Goal: Use online tool/utility: Utilize a website feature to perform a specific function

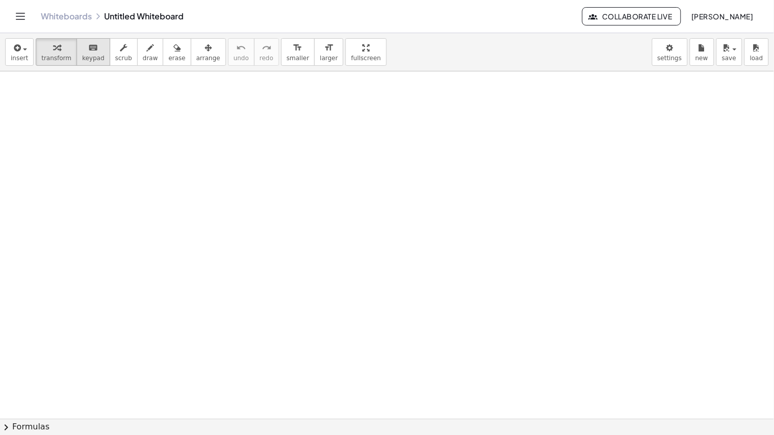
click at [91, 56] on span "keypad" at bounding box center [93, 58] width 22 height 7
click at [88, 53] on icon "keyboard" at bounding box center [93, 48] width 10 height 12
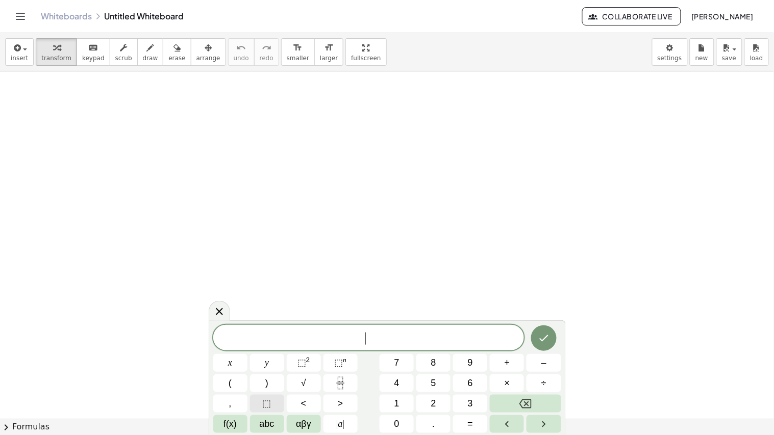
click at [273, 399] on button "⬚" at bounding box center [267, 404] width 34 height 18
click at [529, 382] on button "÷" at bounding box center [544, 384] width 34 height 18
click at [266, 400] on span "⬚" at bounding box center [267, 404] width 9 height 14
click at [508, 367] on span "+" at bounding box center [508, 363] width 6 height 14
click at [276, 400] on button "⬚" at bounding box center [267, 404] width 34 height 18
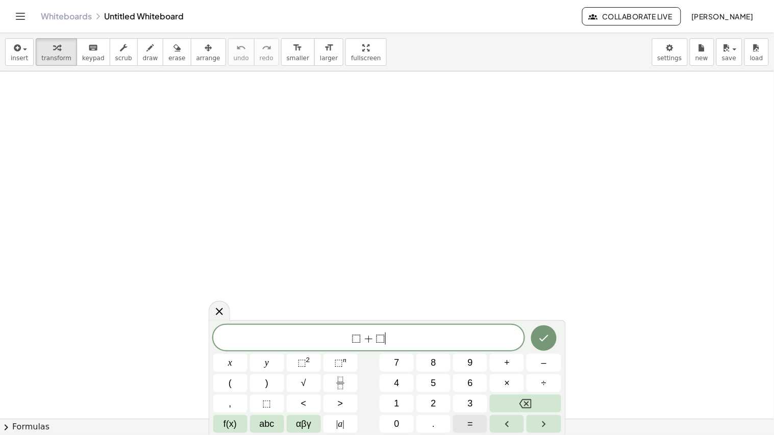
click at [468, 425] on span "=" at bounding box center [471, 424] width 6 height 14
click at [268, 402] on span "⬚" at bounding box center [267, 404] width 9 height 14
click at [367, 336] on span "⬚" at bounding box center [369, 339] width 10 height 12
click at [352, 338] on span "+" at bounding box center [358, 339] width 15 height 12
click at [549, 341] on icon "Done" at bounding box center [544, 338] width 12 height 12
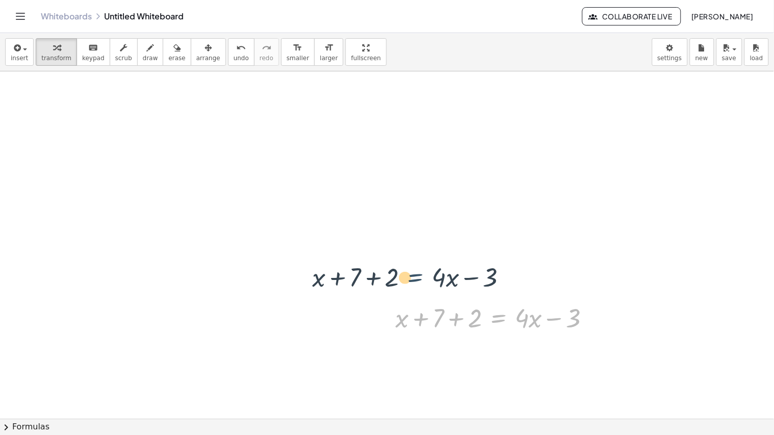
drag, startPoint x: 503, startPoint y: 318, endPoint x: 420, endPoint y: 279, distance: 91.5
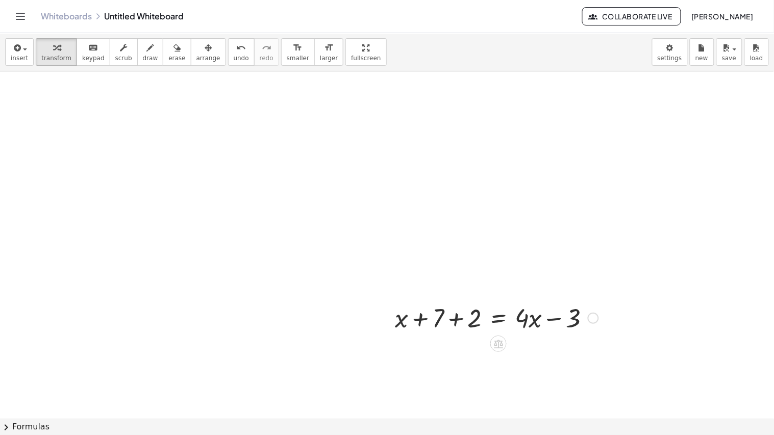
drag, startPoint x: 420, startPoint y: 279, endPoint x: 387, endPoint y: 256, distance: 40.3
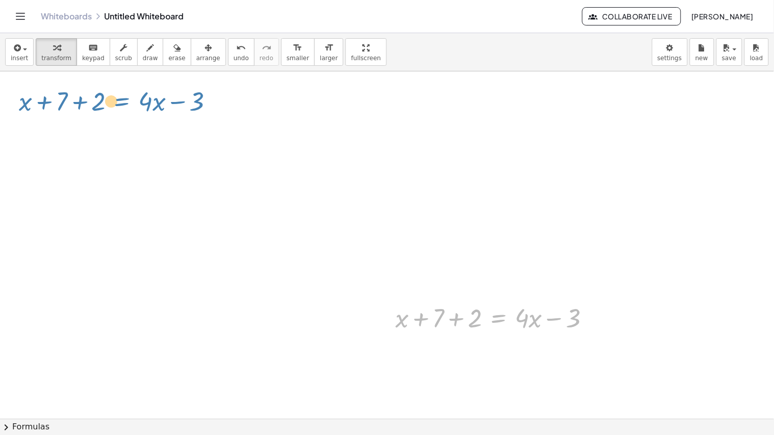
drag, startPoint x: 483, startPoint y: 324, endPoint x: 106, endPoint y: 107, distance: 435.4
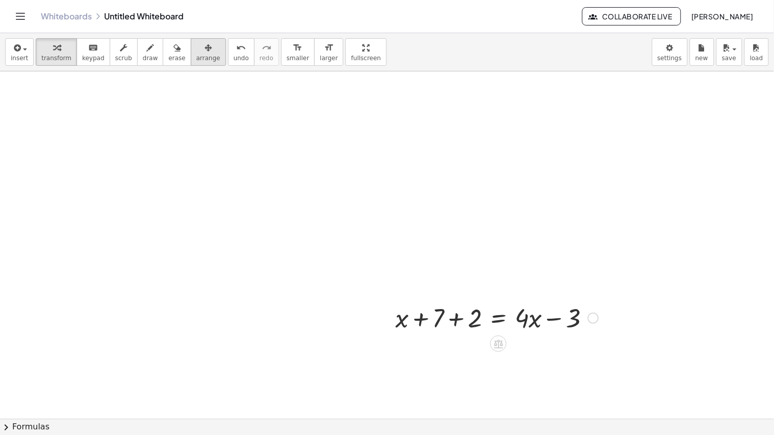
click at [196, 57] on span "arrange" at bounding box center [208, 58] width 24 height 7
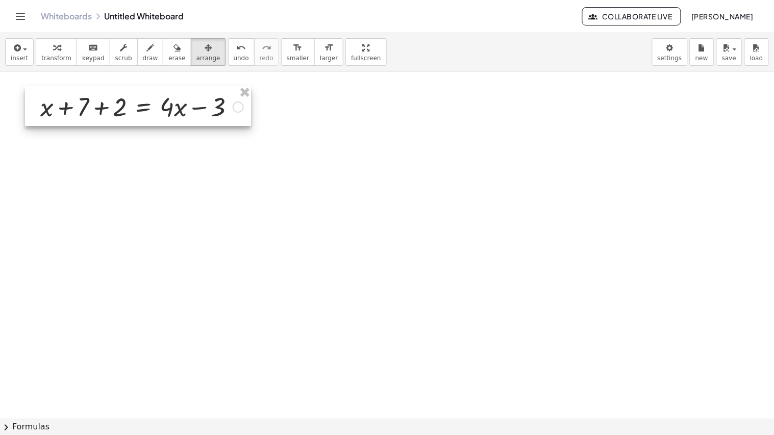
drag, startPoint x: 471, startPoint y: 319, endPoint x: 116, endPoint y: 108, distance: 413.2
click at [116, 108] on div at bounding box center [138, 106] width 226 height 40
click at [143, 115] on div at bounding box center [138, 106] width 226 height 40
click at [44, 46] on div "button" at bounding box center [56, 47] width 30 height 12
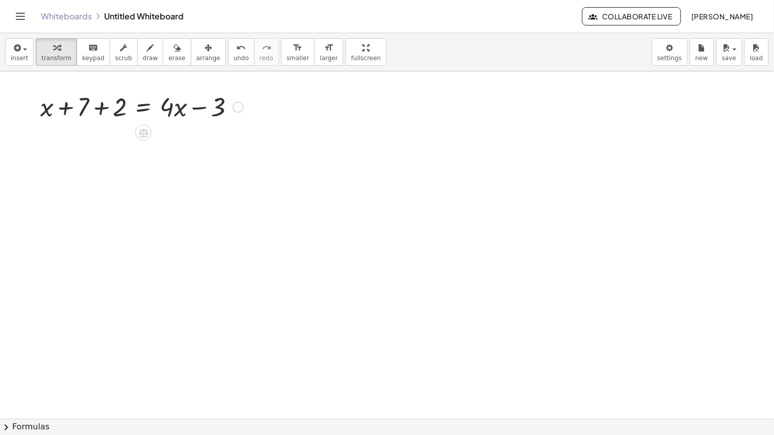
click at [97, 105] on div at bounding box center [141, 106] width 213 height 35
drag, startPoint x: 117, startPoint y: 143, endPoint x: 246, endPoint y: 144, distance: 129.1
click at [246, 144] on div at bounding box center [141, 140] width 213 height 35
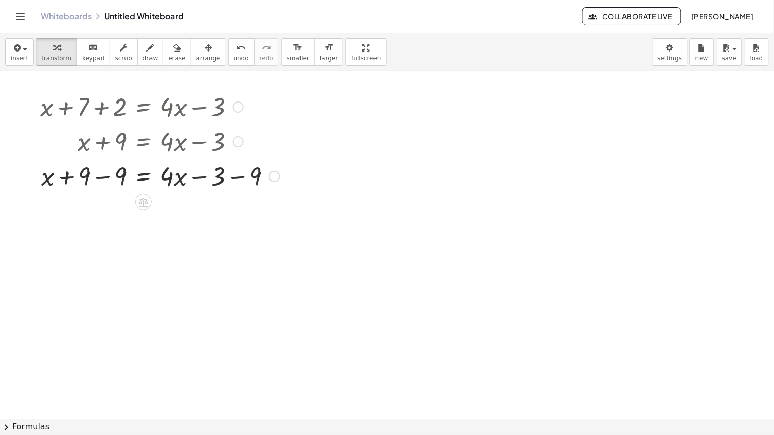
click at [120, 179] on div at bounding box center [160, 175] width 250 height 35
click at [228, 179] on div at bounding box center [160, 175] width 250 height 35
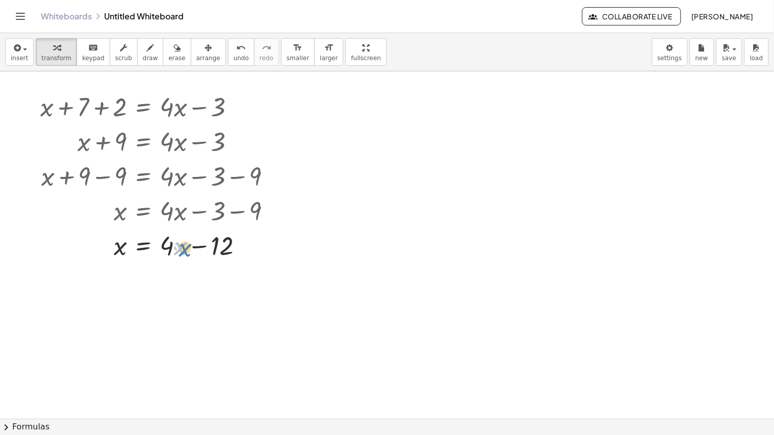
click at [185, 250] on div at bounding box center [160, 245] width 250 height 35
drag, startPoint x: 169, startPoint y: 247, endPoint x: 93, endPoint y: 247, distance: 76.0
click at [93, 247] on div at bounding box center [160, 245] width 250 height 35
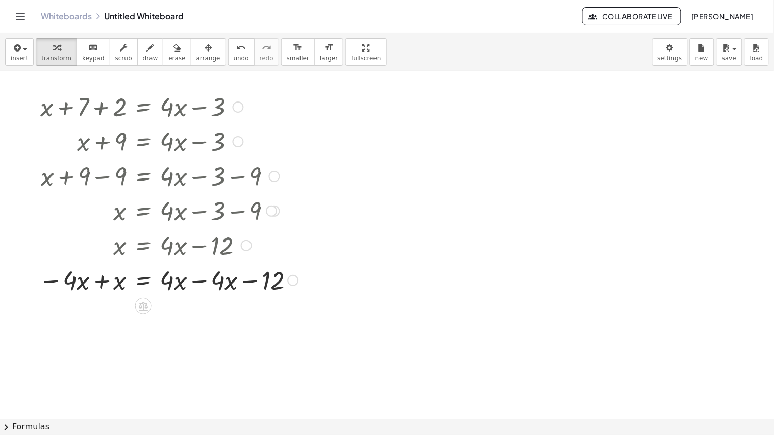
click at [100, 286] on div at bounding box center [168, 279] width 269 height 35
click at [211, 283] on div at bounding box center [171, 279] width 272 height 35
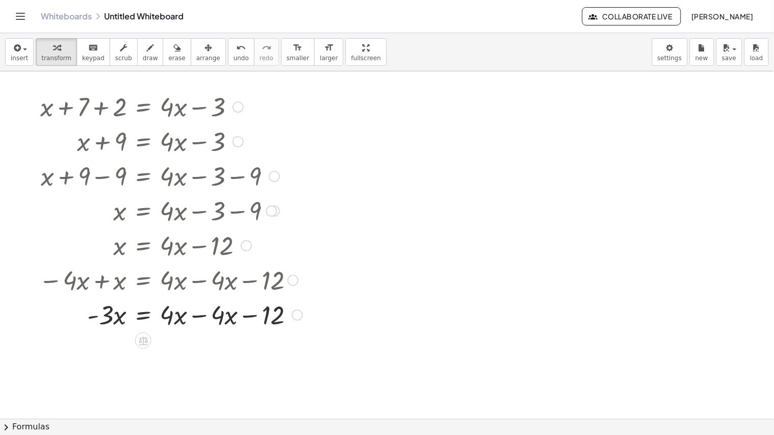
click at [204, 312] on div at bounding box center [171, 314] width 274 height 35
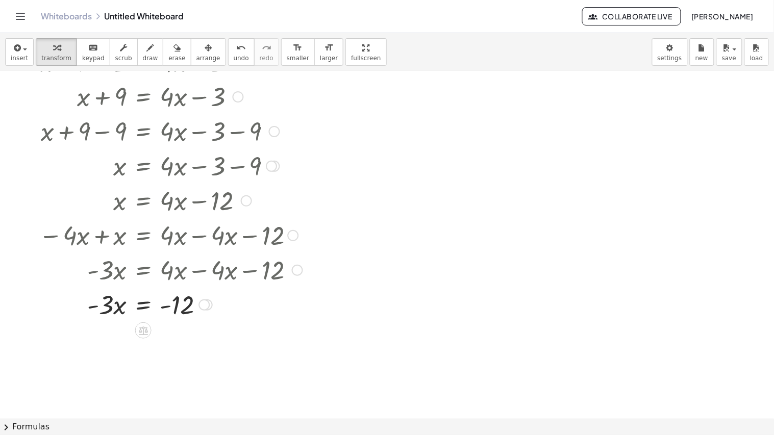
scroll to position [44, 0]
drag, startPoint x: 102, startPoint y: 306, endPoint x: 190, endPoint y: 335, distance: 93.4
click at [181, 313] on div at bounding box center [171, 304] width 274 height 51
click at [114, 350] on div at bounding box center [171, 347] width 274 height 51
click at [186, 343] on div at bounding box center [171, 347] width 274 height 51
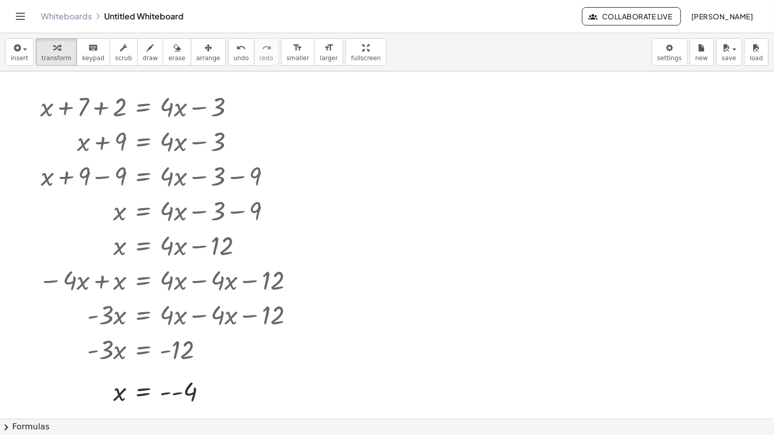
scroll to position [1, 0]
click at [165, 392] on div at bounding box center [171, 391] width 274 height 34
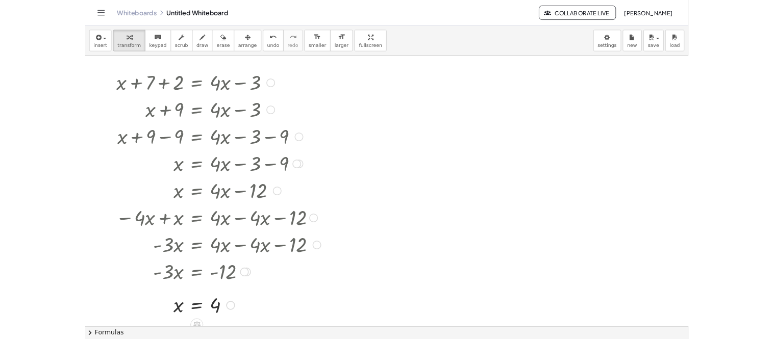
scroll to position [1, 0]
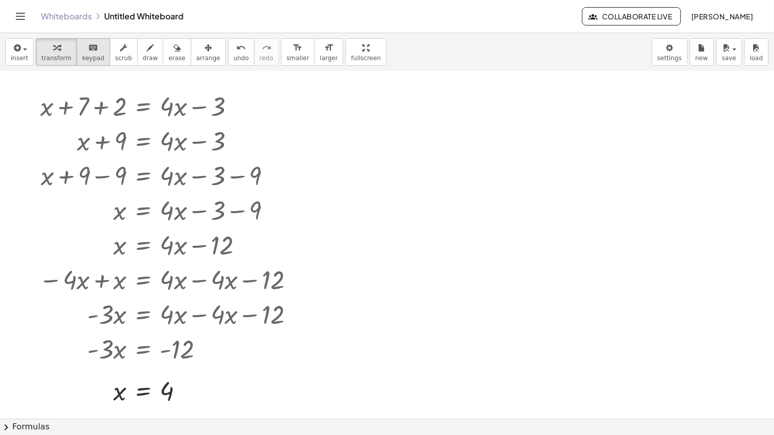
click at [82, 55] on span "keypad" at bounding box center [93, 58] width 22 height 7
click at [56, 55] on span "transform" at bounding box center [56, 58] width 30 height 7
click at [480, 142] on div at bounding box center [387, 418] width 774 height 695
click at [539, 169] on div at bounding box center [558, 161] width 136 height 35
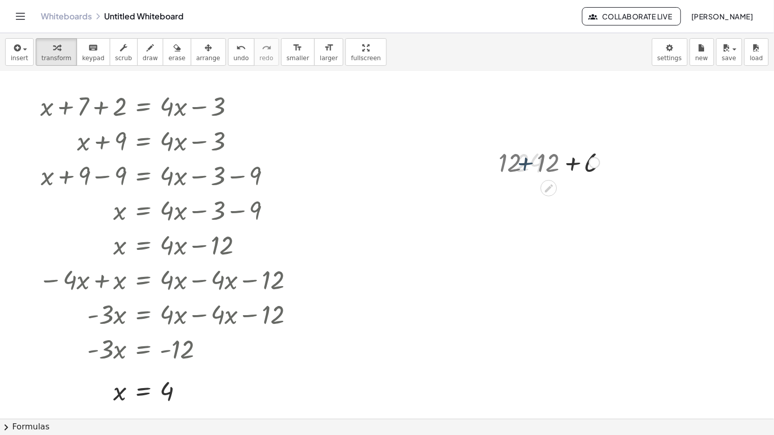
click at [539, 169] on div at bounding box center [558, 161] width 94 height 35
click at [539, 169] on div at bounding box center [558, 161] width 136 height 35
click at [575, 197] on div at bounding box center [558, 196] width 136 height 35
click at [565, 165] on div at bounding box center [558, 161] width 136 height 35
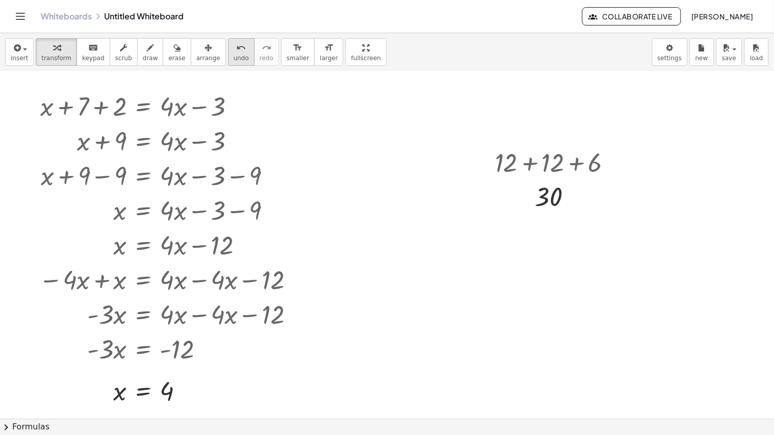
click at [228, 56] on button "undo undo" at bounding box center [241, 52] width 27 height 28
click at [564, 167] on div at bounding box center [387, 418] width 774 height 695
click at [499, 203] on div at bounding box center [387, 418] width 774 height 695
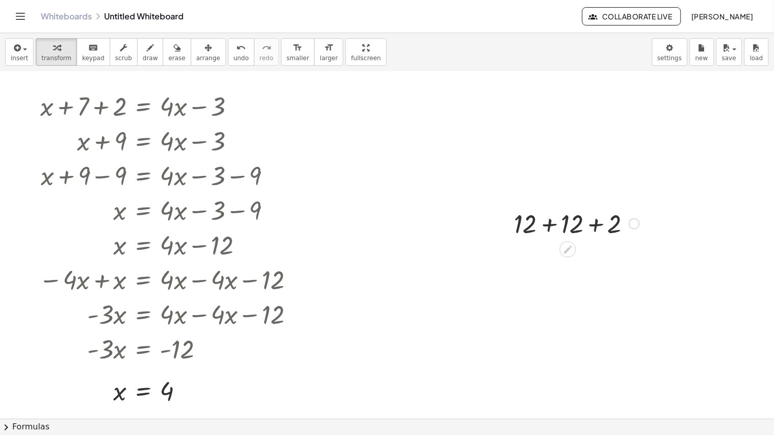
click at [549, 219] on div at bounding box center [576, 223] width 135 height 35
click at [583, 225] on div at bounding box center [577, 223] width 94 height 35
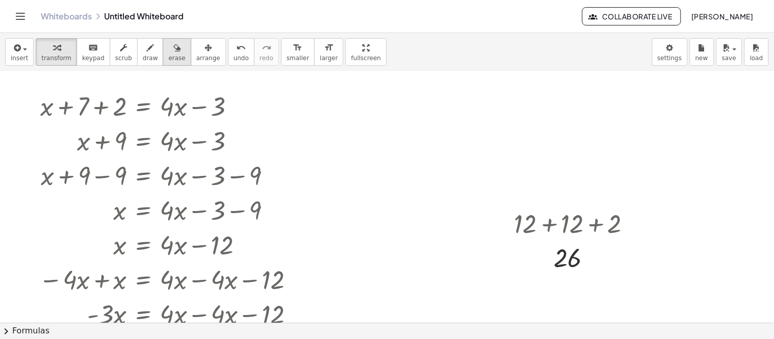
click at [175, 55] on button "erase" at bounding box center [177, 52] width 28 height 28
click at [196, 55] on span "arrange" at bounding box center [208, 58] width 24 height 7
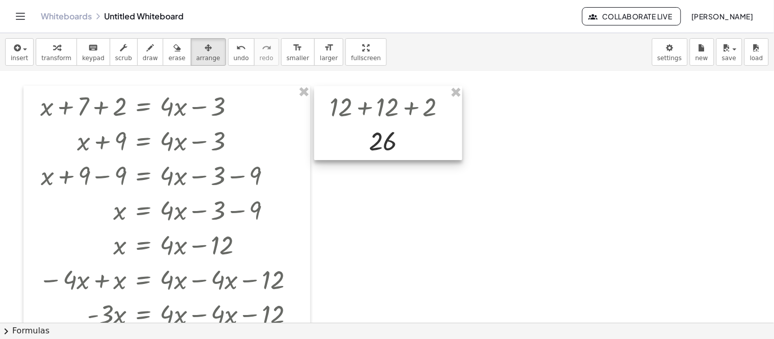
drag, startPoint x: 550, startPoint y: 234, endPoint x: 362, endPoint y: 116, distance: 221.7
click at [362, 116] on div at bounding box center [388, 123] width 148 height 74
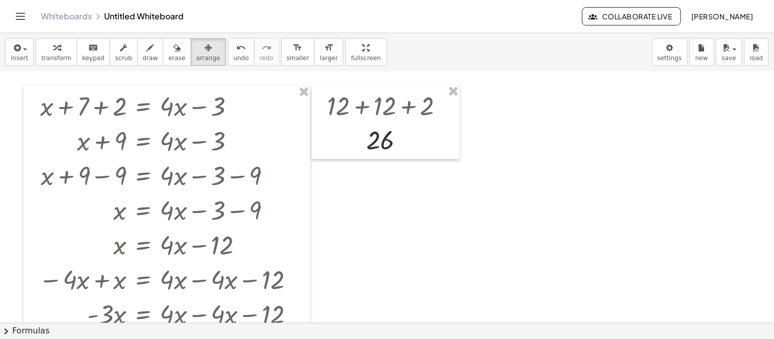
click at [534, 170] on div at bounding box center [387, 322] width 774 height 503
click at [56, 52] on div "button" at bounding box center [56, 47] width 30 height 12
click at [546, 104] on div at bounding box center [387, 322] width 774 height 503
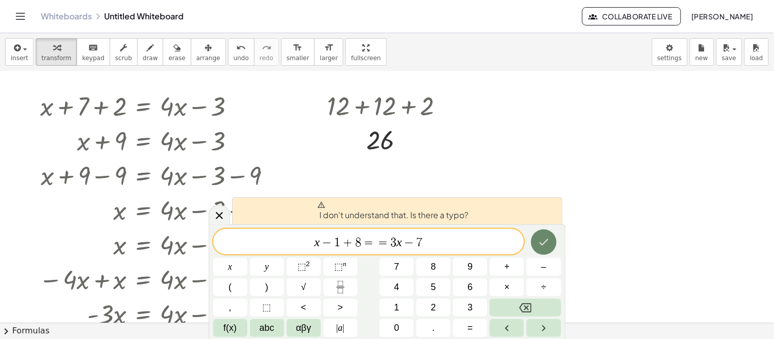
click at [535, 239] on button "Done" at bounding box center [544, 243] width 26 height 26
click at [387, 244] on span "=" at bounding box center [383, 243] width 15 height 12
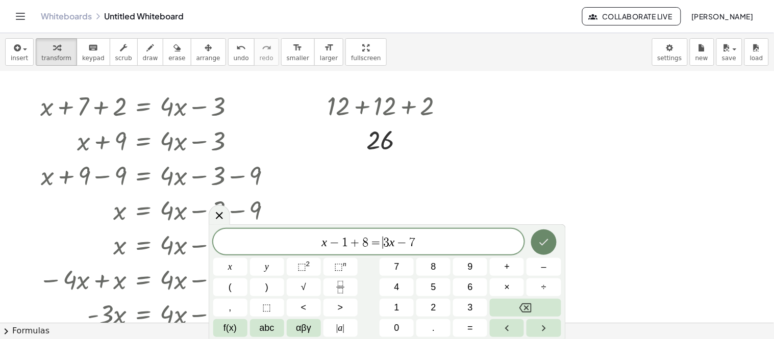
click at [533, 245] on button "Done" at bounding box center [544, 243] width 26 height 26
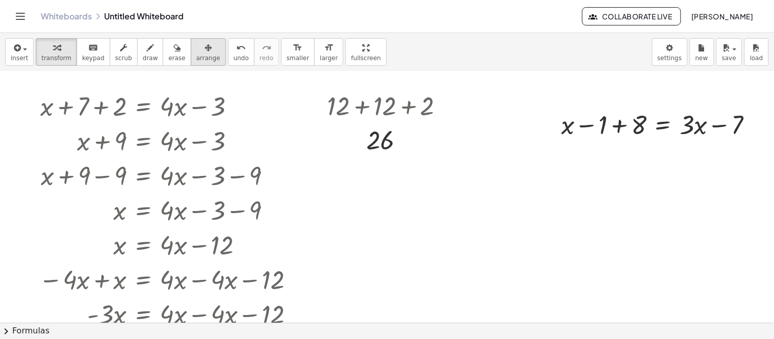
click at [191, 61] on button "arrange" at bounding box center [208, 52] width 35 height 28
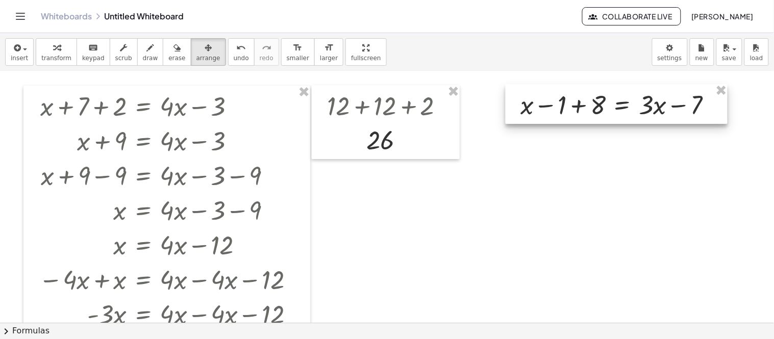
drag, startPoint x: 656, startPoint y: 104, endPoint x: 613, endPoint y: 84, distance: 47.3
click at [613, 84] on div "+ x + 7 + 2 = + · 4 · x − 3 + x + 9 = + · 4 · x − 3 + x + 9 − 9 = + · 4 · x − 3…" at bounding box center [387, 322] width 774 height 503
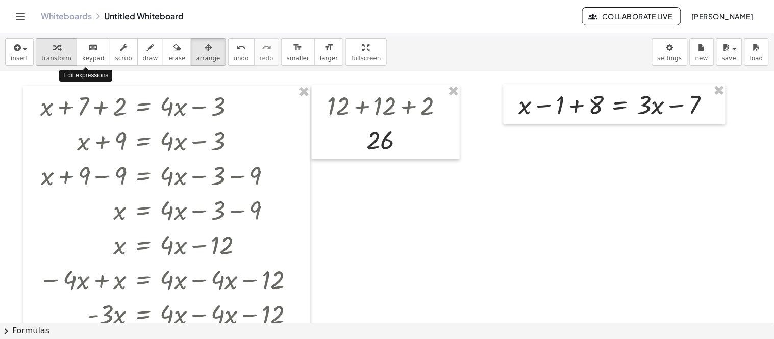
click at [69, 58] on button "transform" at bounding box center [56, 52] width 41 height 28
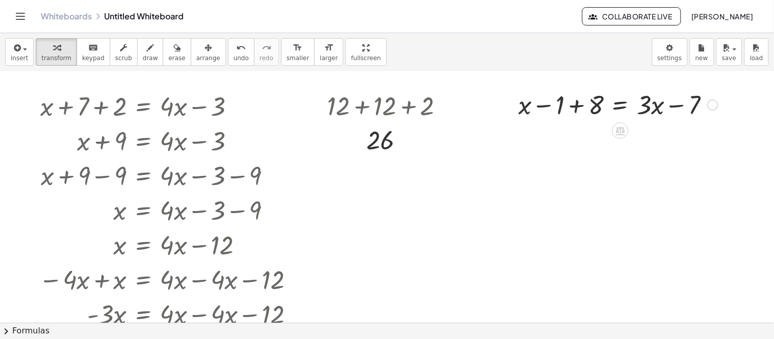
click at [576, 110] on div at bounding box center [618, 104] width 209 height 35
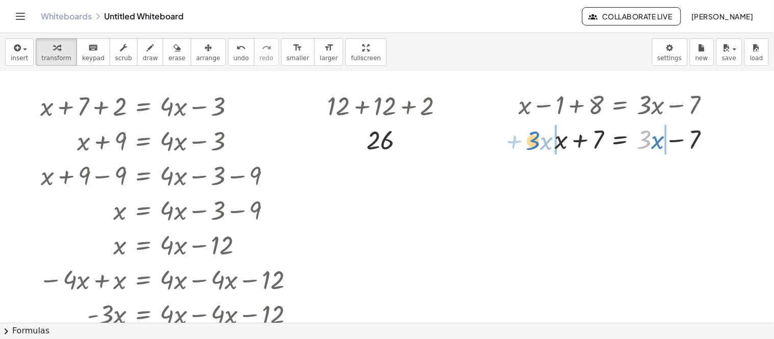
drag, startPoint x: 646, startPoint y: 143, endPoint x: 535, endPoint y: 144, distance: 111.2
click at [535, 144] on div at bounding box center [618, 138] width 209 height 35
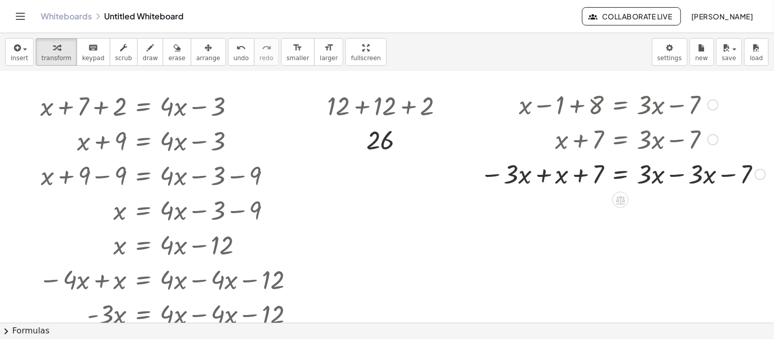
click at [689, 171] on div at bounding box center [622, 173] width 295 height 35
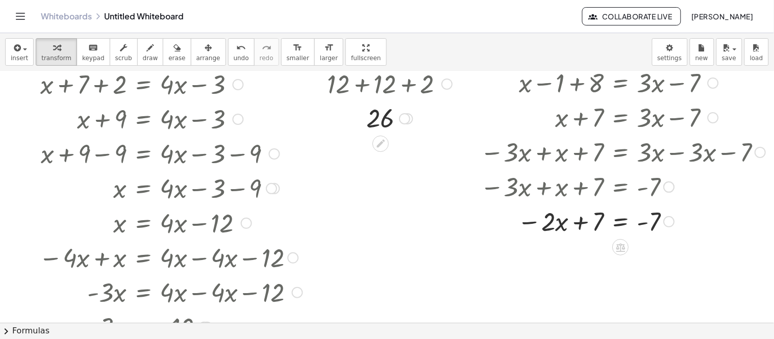
scroll to position [23, 0]
drag, startPoint x: 582, startPoint y: 221, endPoint x: 666, endPoint y: 228, distance: 84.9
click at [666, 228] on div at bounding box center [622, 220] width 295 height 35
click at [653, 219] on div at bounding box center [622, 220] width 295 height 35
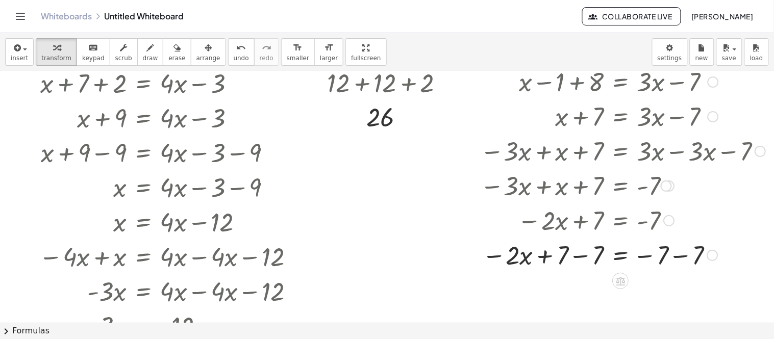
click at [575, 262] on div at bounding box center [622, 254] width 295 height 35
click at [680, 258] on div at bounding box center [622, 254] width 295 height 35
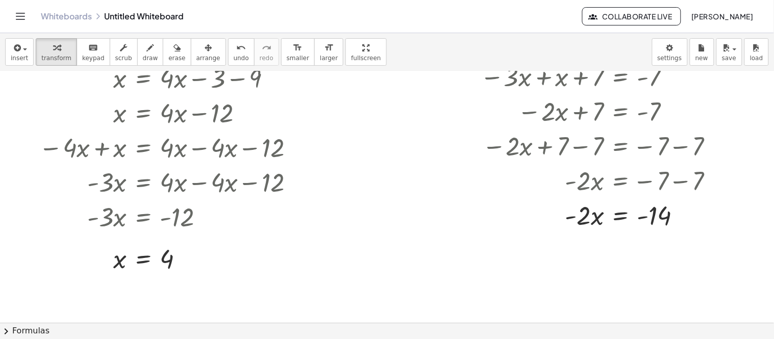
scroll to position [133, 0]
drag, startPoint x: 580, startPoint y: 221, endPoint x: 669, endPoint y: 248, distance: 93.8
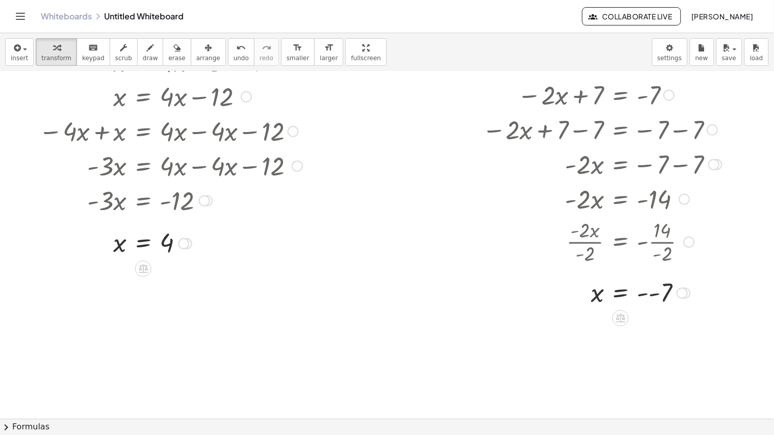
scroll to position [144, 0]
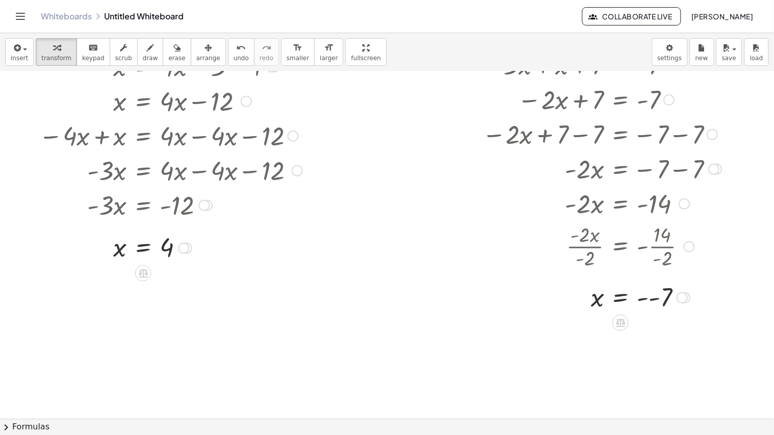
click at [475, 410] on div at bounding box center [387, 274] width 774 height 695
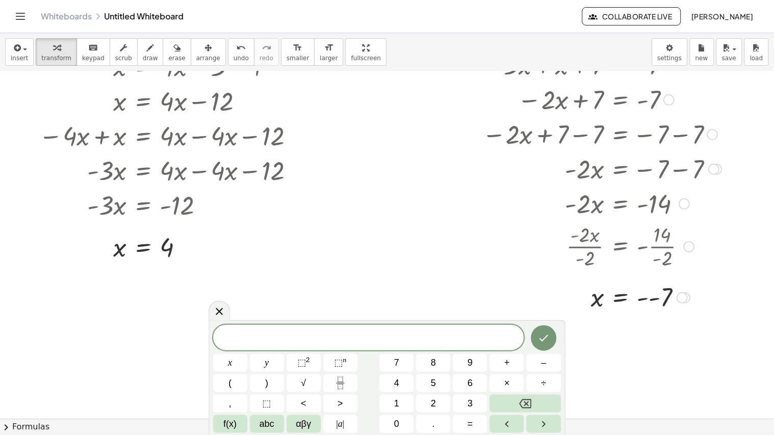
click at [652, 297] on div at bounding box center [622, 298] width 295 height 34
click at [441, 53] on div "insert select one: Math Expression Function Text Youtube Video Graphing Geometr…" at bounding box center [387, 52] width 774 height 38
click at [222, 308] on icon at bounding box center [219, 311] width 12 height 12
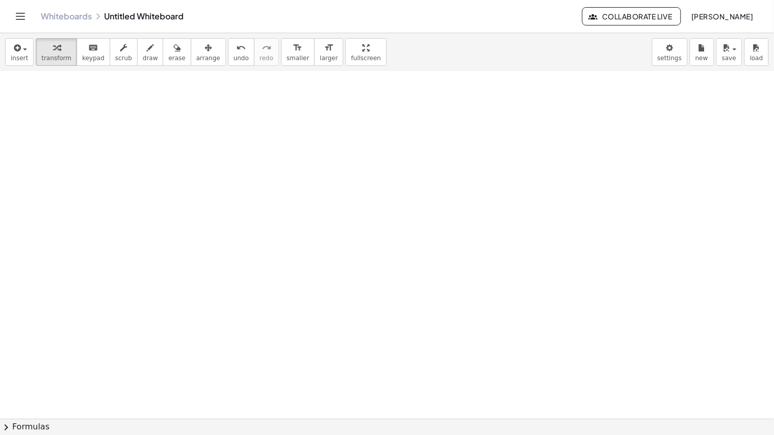
scroll to position [573, 0]
click at [143, 135] on div at bounding box center [387, 19] width 774 height 1042
click at [185, 157] on div at bounding box center [210, 155] width 114 height 35
click at [200, 159] on div at bounding box center [210, 155] width 114 height 35
drag, startPoint x: 196, startPoint y: 155, endPoint x: 152, endPoint y: 150, distance: 45.3
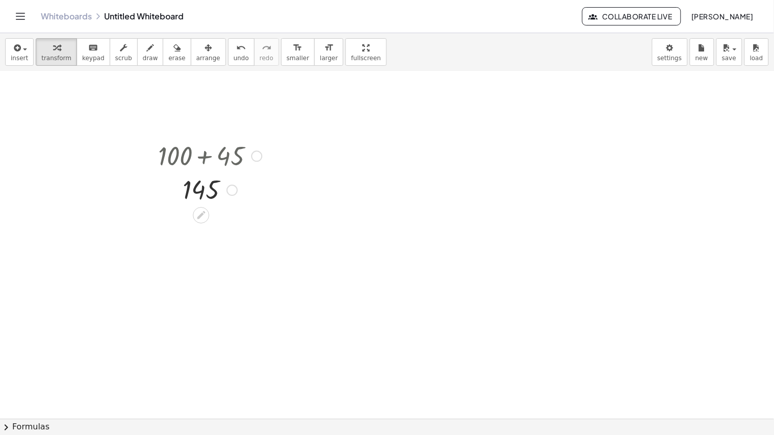
click at [152, 150] on div "+ 100 + 45 145" at bounding box center [206, 171] width 127 height 73
click at [196, 61] on span "arrange" at bounding box center [208, 58] width 24 height 7
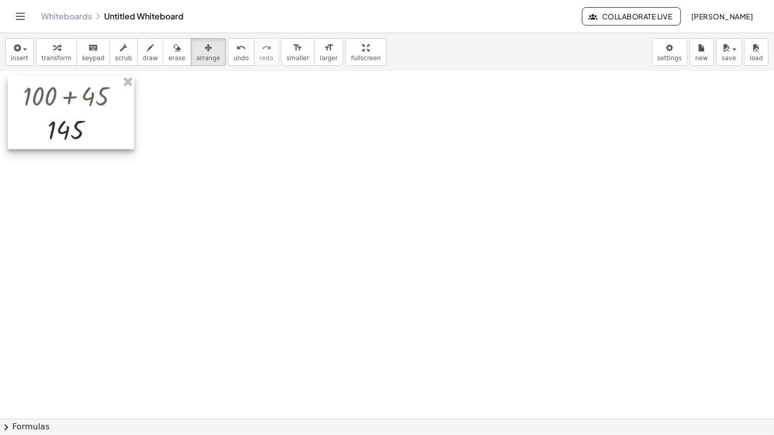
drag, startPoint x: 200, startPoint y: 162, endPoint x: 65, endPoint y: 103, distance: 147.3
click at [65, 103] on div at bounding box center [71, 112] width 127 height 73
click at [343, 296] on div at bounding box center [387, 19] width 774 height 1042
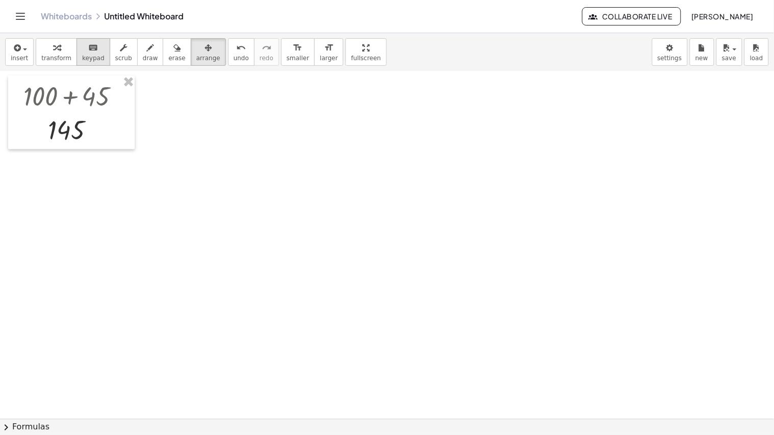
click at [82, 57] on span "keypad" at bounding box center [93, 58] width 22 height 7
click at [43, 57] on span "transform" at bounding box center [56, 58] width 30 height 7
click at [245, 179] on div at bounding box center [387, 19] width 774 height 1042
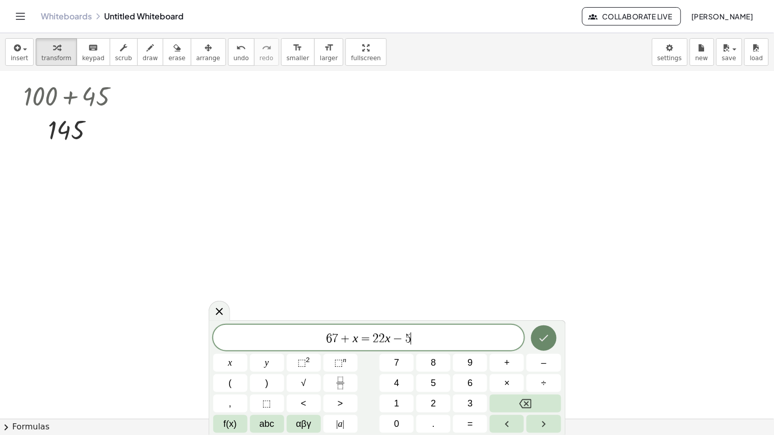
click at [545, 341] on icon "Done" at bounding box center [544, 338] width 12 height 12
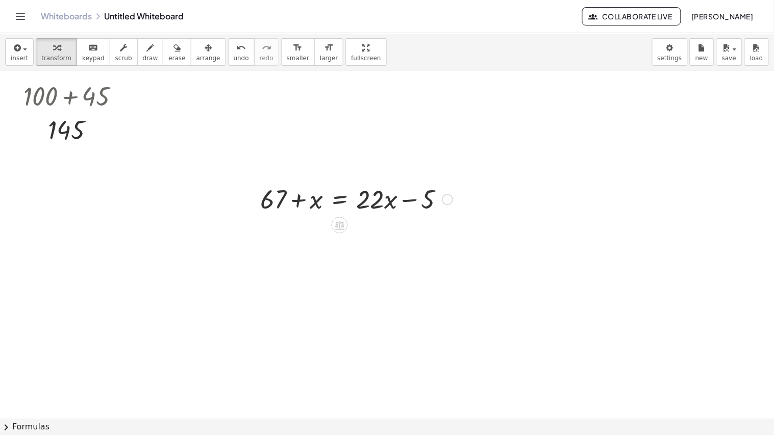
click at [270, 193] on div at bounding box center [356, 198] width 203 height 35
click at [294, 197] on div at bounding box center [356, 198] width 203 height 35
click at [234, 61] on span "undo" at bounding box center [241, 58] width 15 height 7
click at [92, 55] on span "keypad" at bounding box center [93, 58] width 22 height 7
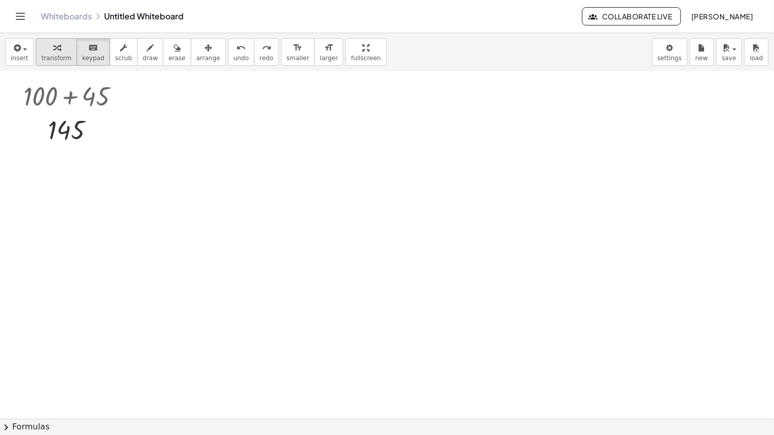
click at [53, 53] on icon "button" at bounding box center [56, 48] width 7 height 12
click at [161, 107] on div at bounding box center [387, 19] width 774 height 1042
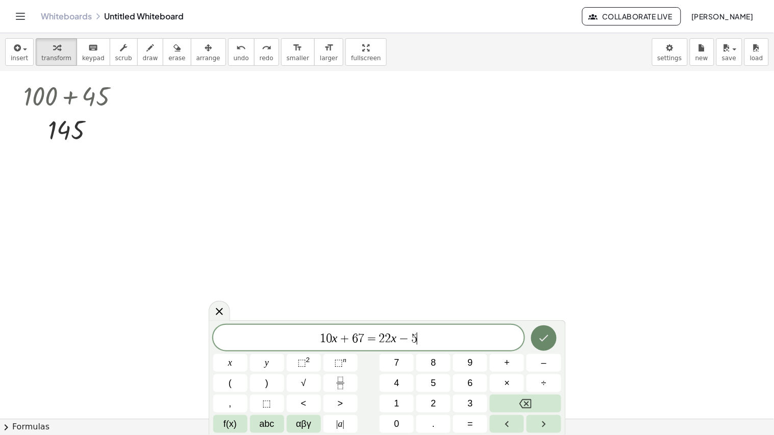
click at [538, 343] on icon "Done" at bounding box center [544, 338] width 12 height 12
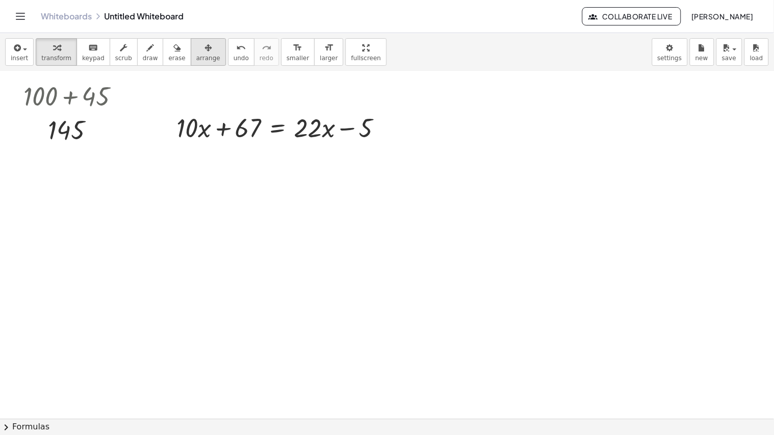
click at [201, 46] on div "button" at bounding box center [208, 47] width 24 height 12
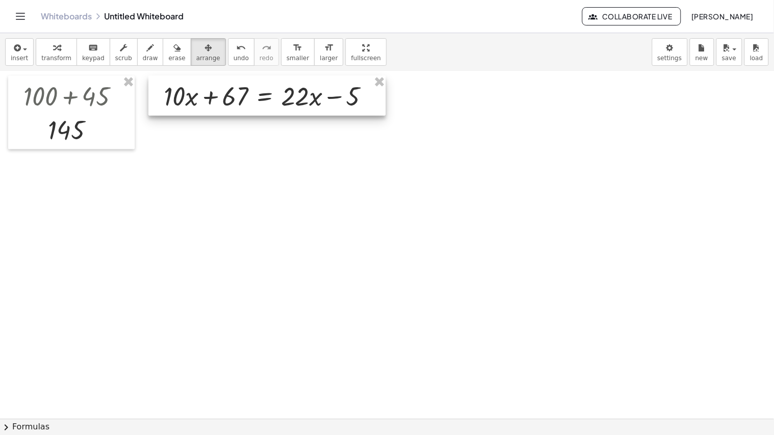
drag, startPoint x: 251, startPoint y: 114, endPoint x: 238, endPoint y: 82, distance: 34.1
click at [238, 82] on div at bounding box center [266, 96] width 237 height 40
click at [41, 58] on span "transform" at bounding box center [56, 58] width 30 height 7
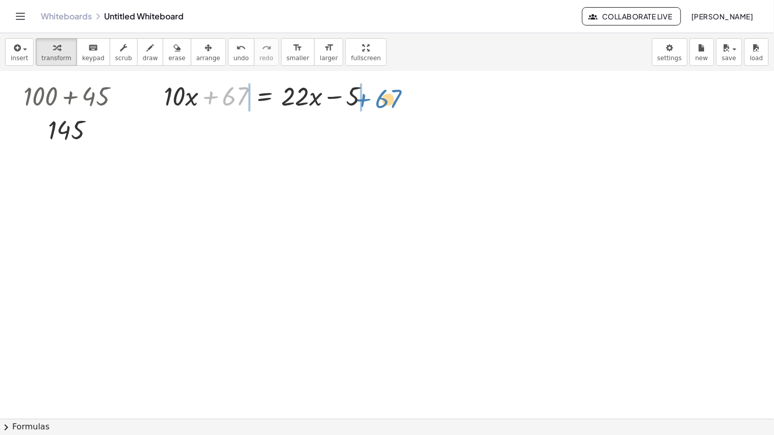
drag, startPoint x: 228, startPoint y: 98, endPoint x: 384, endPoint y: 95, distance: 155.7
click at [384, 95] on div "+ 67 + · 10 · x + 67 = + · 22 · x − 5" at bounding box center [266, 96] width 237 height 40
click at [384, 95] on div at bounding box center [271, 95] width 324 height 35
click at [199, 101] on div at bounding box center [252, 95] width 286 height 35
drag, startPoint x: 294, startPoint y: 99, endPoint x: 183, endPoint y: 100, distance: 110.7
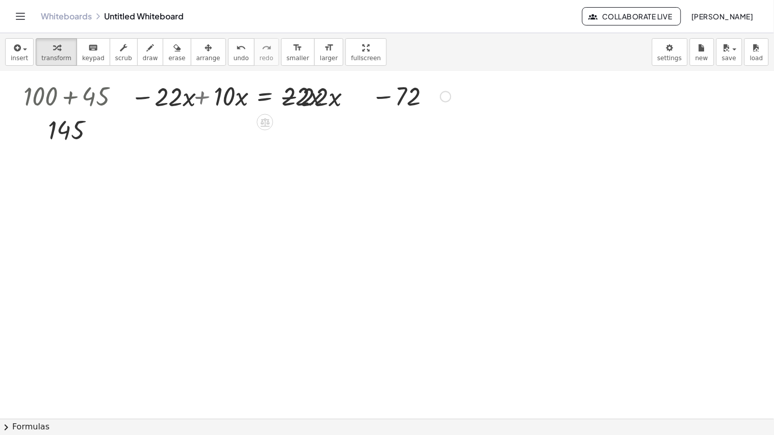
click at [207, 100] on div at bounding box center [288, 95] width 336 height 35
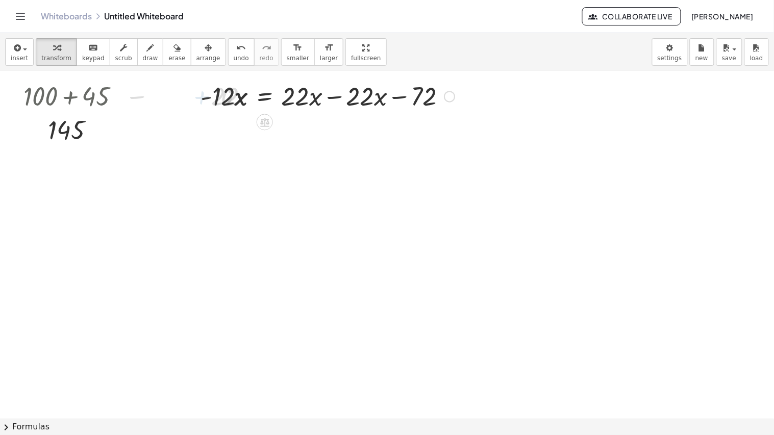
click at [337, 98] on div at bounding box center [327, 95] width 264 height 35
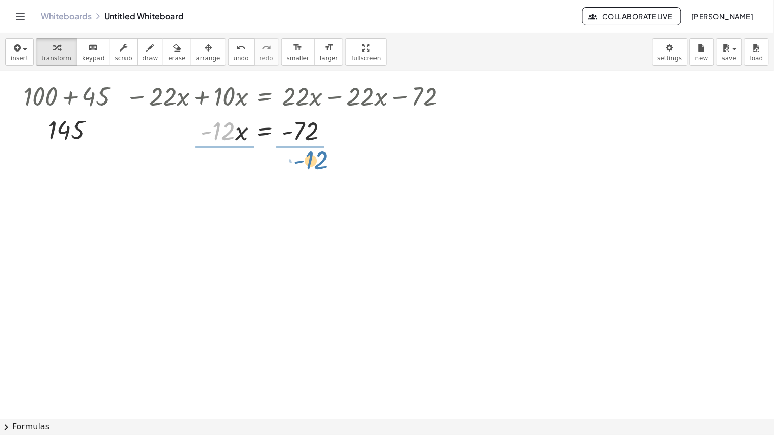
drag, startPoint x: 222, startPoint y: 134, endPoint x: 315, endPoint y: 161, distance: 96.7
click at [310, 143] on div at bounding box center [288, 130] width 336 height 51
click at [238, 136] on div at bounding box center [288, 130] width 336 height 51
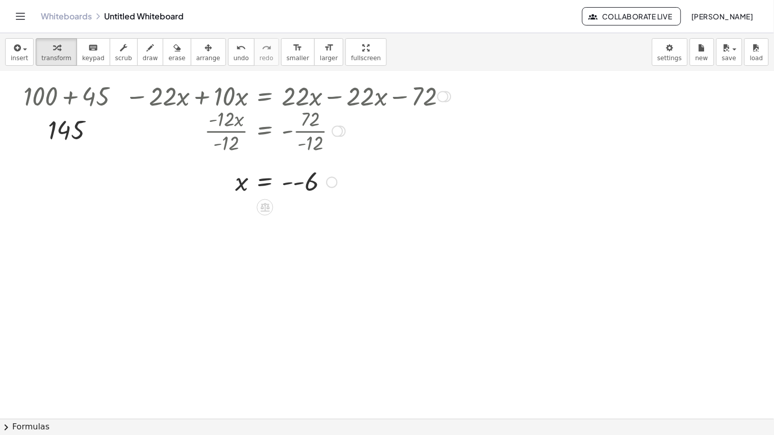
click at [293, 188] on div at bounding box center [288, 181] width 336 height 34
click at [457, 293] on div at bounding box center [387, 19] width 774 height 1042
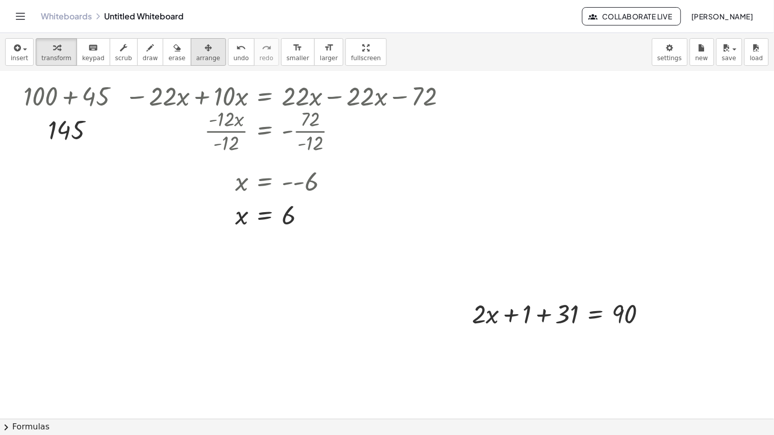
click at [196, 52] on div "button" at bounding box center [208, 47] width 24 height 12
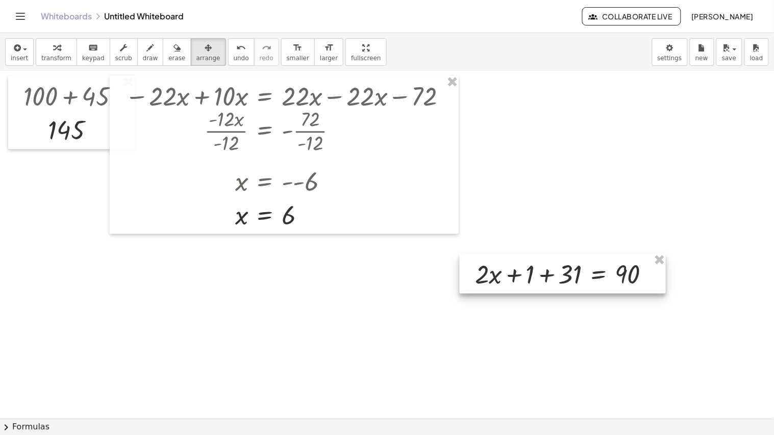
drag, startPoint x: 532, startPoint y: 311, endPoint x: 533, endPoint y: 124, distance: 187.3
click at [533, 254] on div at bounding box center [563, 274] width 206 height 40
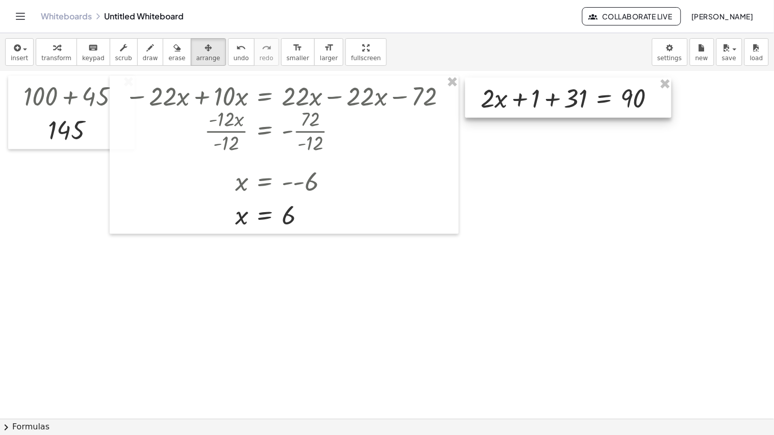
drag, startPoint x: 526, startPoint y: 124, endPoint x: 534, endPoint y: 95, distance: 29.7
click at [534, 95] on div at bounding box center [568, 98] width 206 height 40
click at [41, 48] on div "button" at bounding box center [56, 47] width 30 height 12
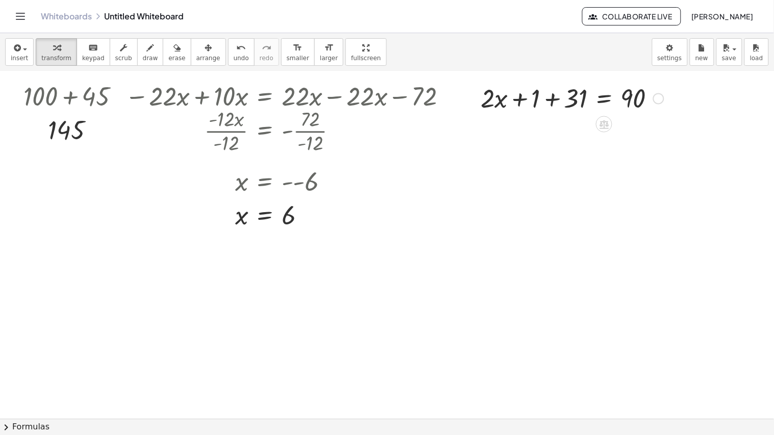
click at [554, 100] on div at bounding box center [572, 97] width 193 height 35
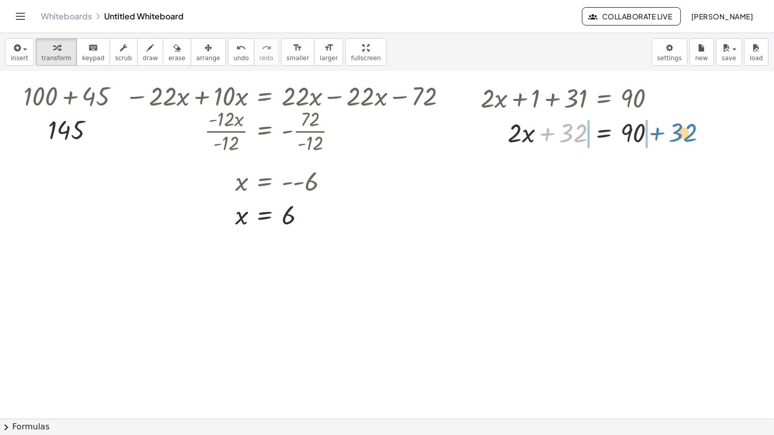
drag, startPoint x: 563, startPoint y: 136, endPoint x: 672, endPoint y: 130, distance: 108.8
click at [672, 130] on div "+ x + 7 + 2 = + · 4 · x − 3 + x + 9 = + · 4 · x − 3 + x + 9 − 9 = + · 4 · x − 3…" at bounding box center [387, 19] width 774 height 1042
click at [520, 131] on div at bounding box center [586, 132] width 270 height 35
click at [664, 136] on div at bounding box center [586, 132] width 270 height 35
click at [567, 133] on div at bounding box center [562, 132] width 222 height 35
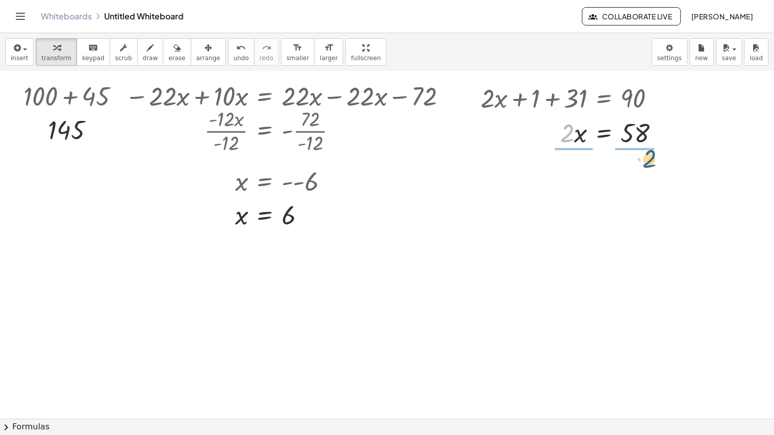
drag, startPoint x: 568, startPoint y: 136, endPoint x: 651, endPoint y: 159, distance: 85.2
click at [574, 179] on div at bounding box center [575, 175] width 198 height 51
click at [643, 177] on div at bounding box center [575, 175] width 198 height 51
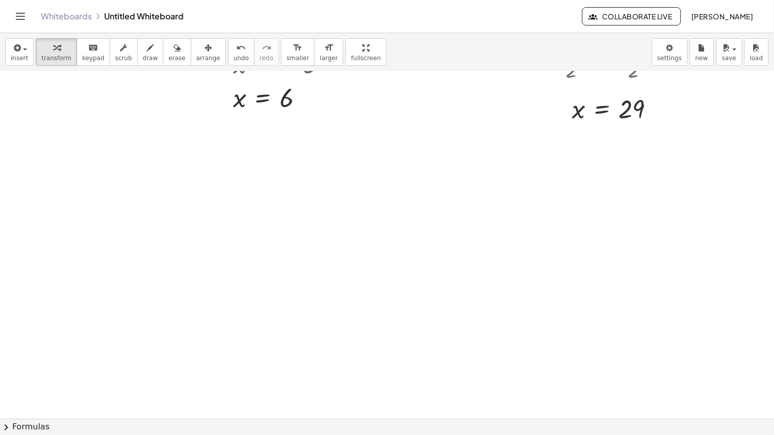
scroll to position [705, 3]
click at [47, 153] on div at bounding box center [384, 62] width 774 height 1390
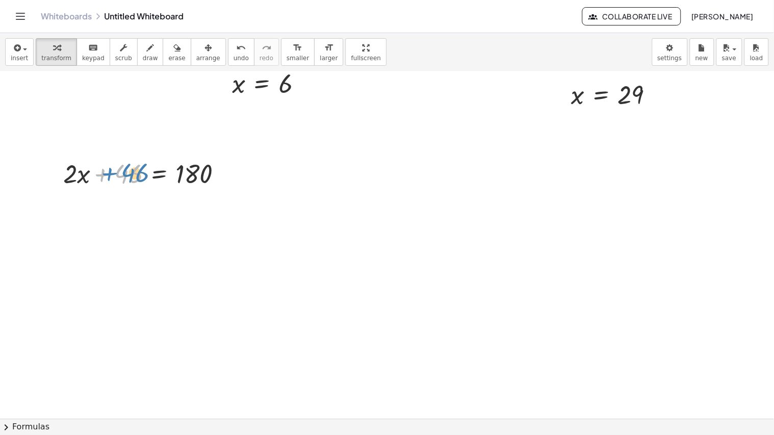
click at [114, 175] on div at bounding box center [146, 173] width 177 height 35
click at [196, 56] on span "arrange" at bounding box center [208, 58] width 24 height 7
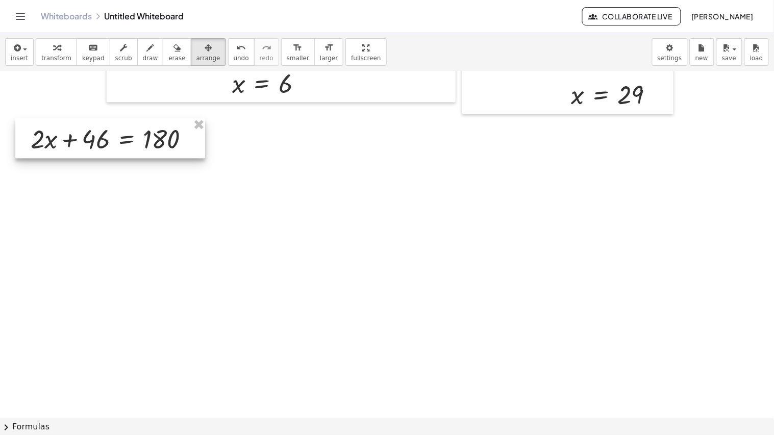
drag, startPoint x: 143, startPoint y: 170, endPoint x: 111, endPoint y: 135, distance: 47.6
click at [111, 135] on div at bounding box center [110, 138] width 190 height 40
click at [54, 43] on icon "button" at bounding box center [56, 48] width 7 height 12
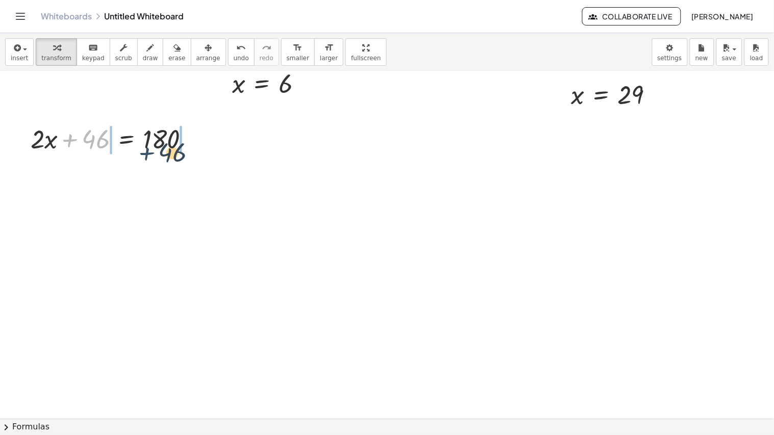
drag, startPoint x: 73, startPoint y: 141, endPoint x: 160, endPoint y: 153, distance: 87.5
click at [160, 153] on div at bounding box center [114, 138] width 177 height 35
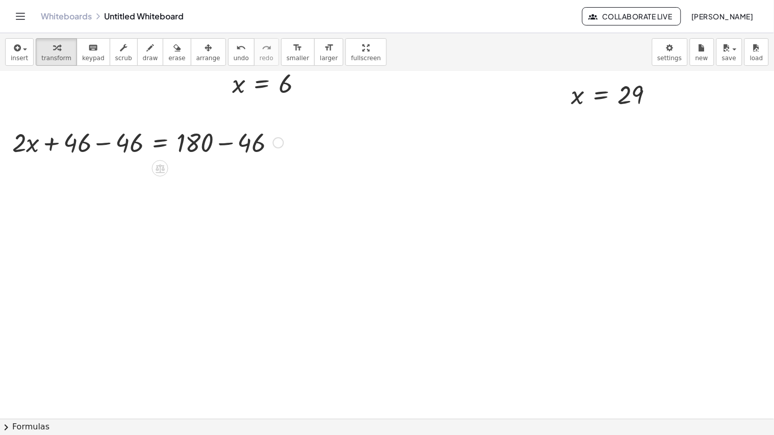
click at [178, 150] on div at bounding box center [148, 138] width 282 height 35
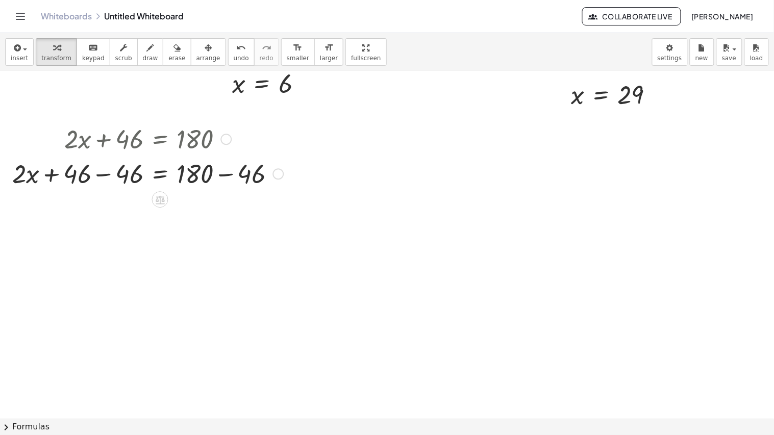
click at [126, 171] on div at bounding box center [148, 173] width 282 height 35
click at [208, 178] on div at bounding box center [173, 173] width 229 height 35
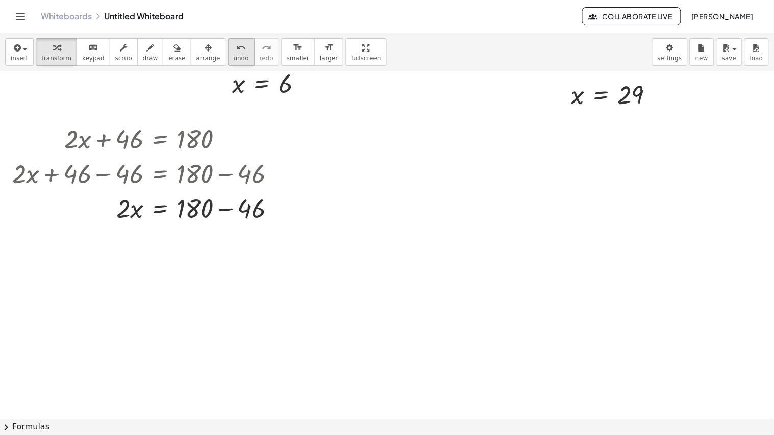
click at [235, 47] on button "undo undo" at bounding box center [241, 52] width 27 height 28
click at [273, 213] on div at bounding box center [275, 208] width 11 height 11
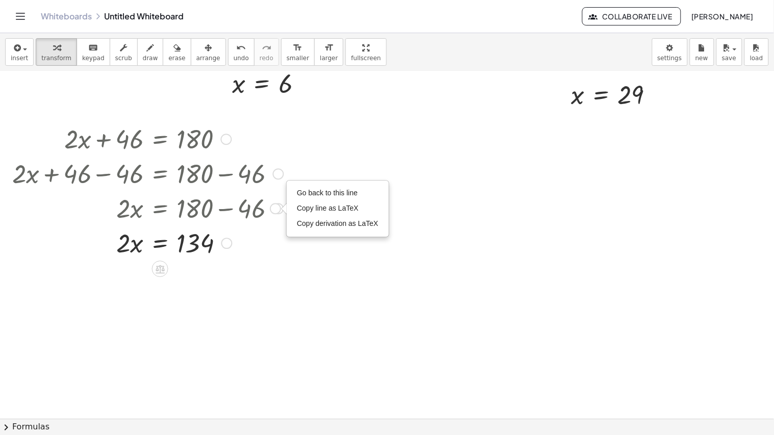
click at [273, 213] on div "Go back to this line Copy line as LaTeX Copy derivation as LaTeX" at bounding box center [275, 208] width 11 height 11
drag, startPoint x: 127, startPoint y: 246, endPoint x: 215, endPoint y: 267, distance: 90.7
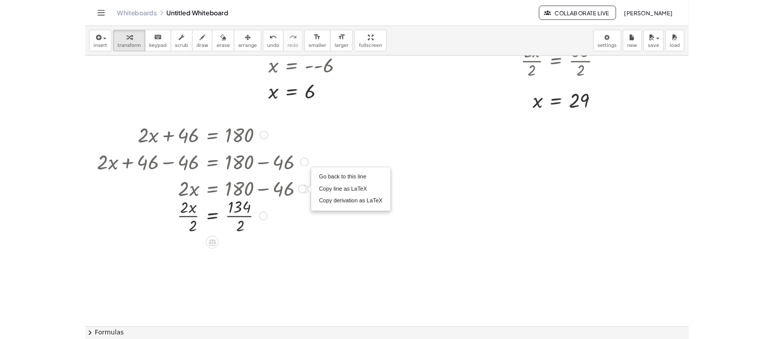
scroll to position [667, 0]
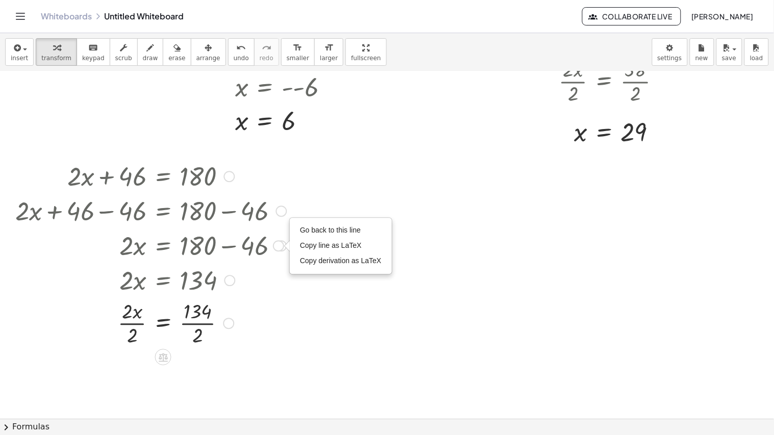
click at [207, 280] on div at bounding box center [152, 279] width 281 height 35
click at [206, 309] on div at bounding box center [151, 322] width 282 height 51
click at [134, 317] on div at bounding box center [151, 322] width 282 height 51
click at [188, 324] on div at bounding box center [151, 322] width 282 height 51
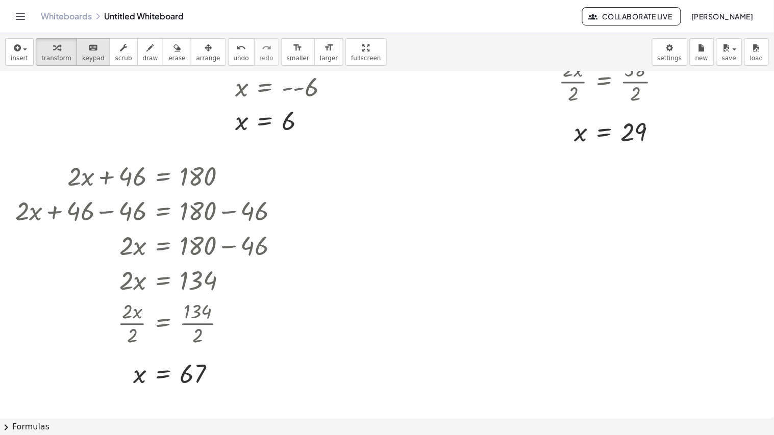
click at [91, 53] on button "keyboard keypad" at bounding box center [94, 52] width 34 height 28
click at [352, 197] on div at bounding box center [387, 99] width 774 height 1390
click at [53, 51] on icon "button" at bounding box center [56, 48] width 7 height 12
click at [384, 222] on div at bounding box center [387, 99] width 774 height 1390
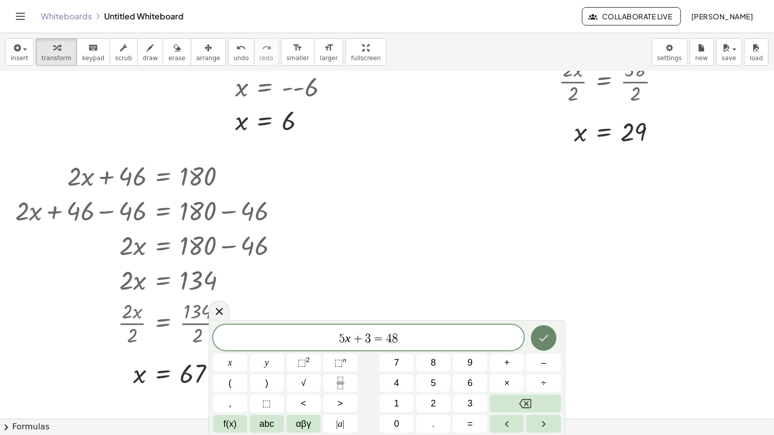
click at [544, 332] on icon "Done" at bounding box center [544, 338] width 12 height 12
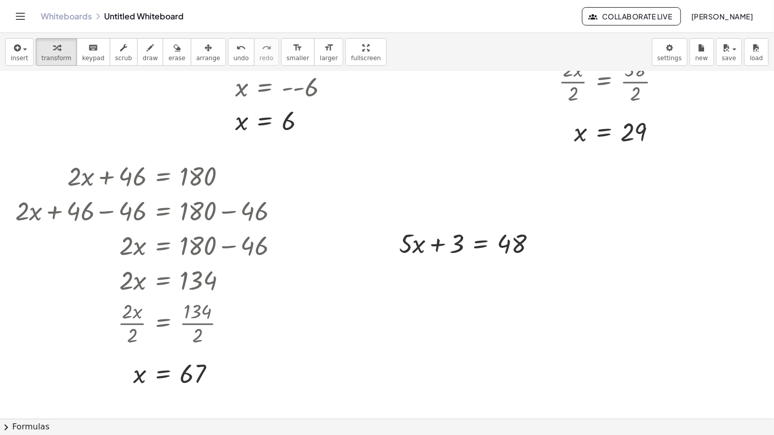
click at [201, 70] on div "insert select one: Math Expression Function Text Youtube Video Graphing Geometr…" at bounding box center [387, 52] width 774 height 38
click at [468, 242] on div at bounding box center [472, 243] width 156 height 35
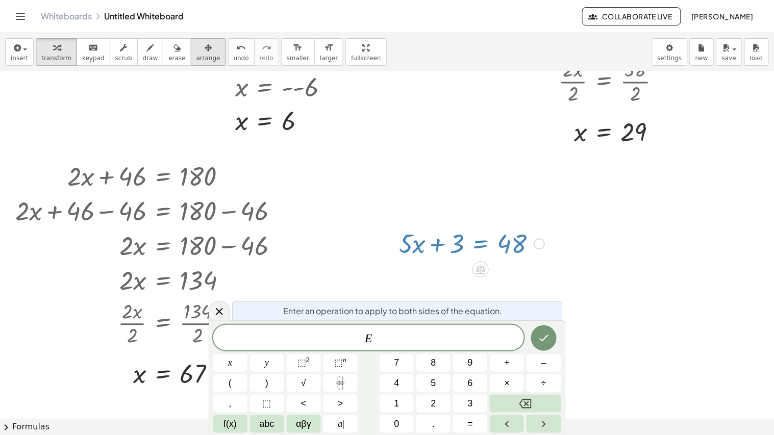
click at [196, 55] on span "arrange" at bounding box center [208, 58] width 24 height 7
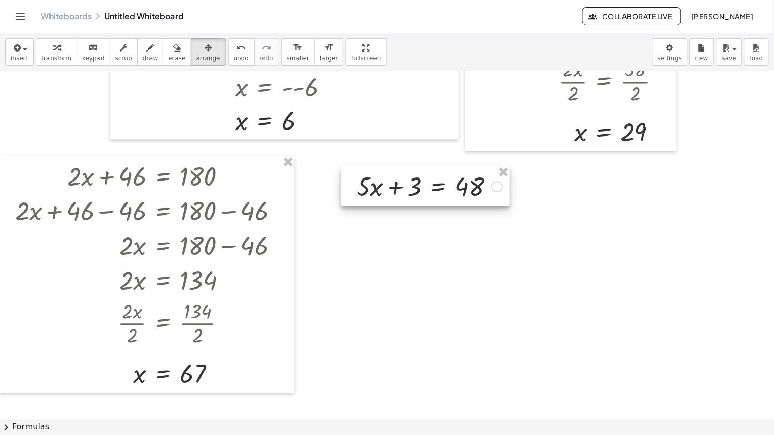
drag, startPoint x: 422, startPoint y: 239, endPoint x: 381, endPoint y: 182, distance: 70.8
click at [381, 182] on div at bounding box center [425, 186] width 168 height 40
click at [47, 55] on span "transform" at bounding box center [56, 58] width 30 height 7
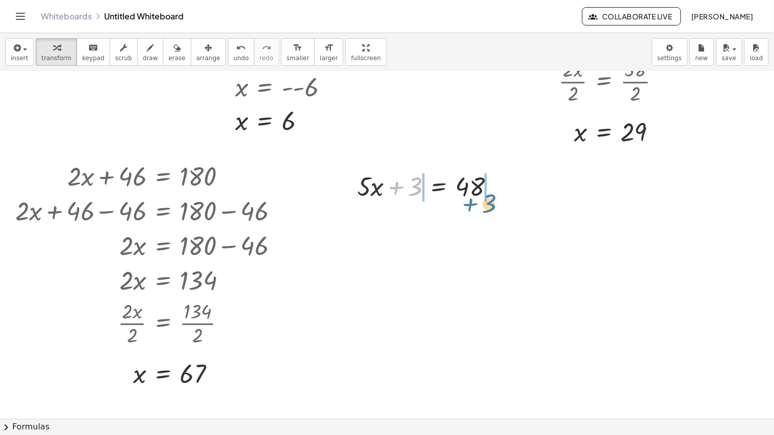
drag, startPoint x: 397, startPoint y: 187, endPoint x: 461, endPoint y: 198, distance: 64.9
click at [461, 198] on div at bounding box center [430, 185] width 156 height 35
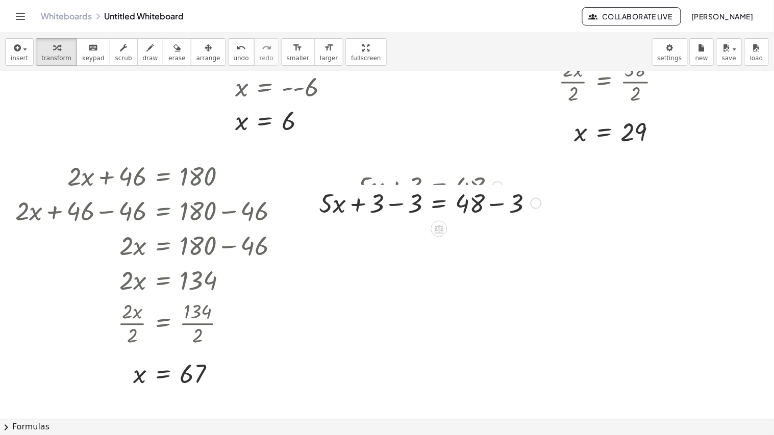
click at [380, 185] on div at bounding box center [430, 202] width 233 height 35
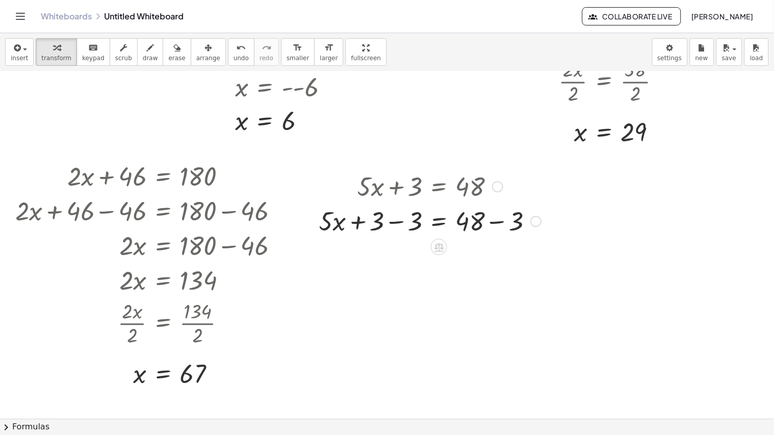
click at [401, 226] on div at bounding box center [430, 220] width 233 height 35
click at [483, 222] on div at bounding box center [449, 220] width 194 height 35
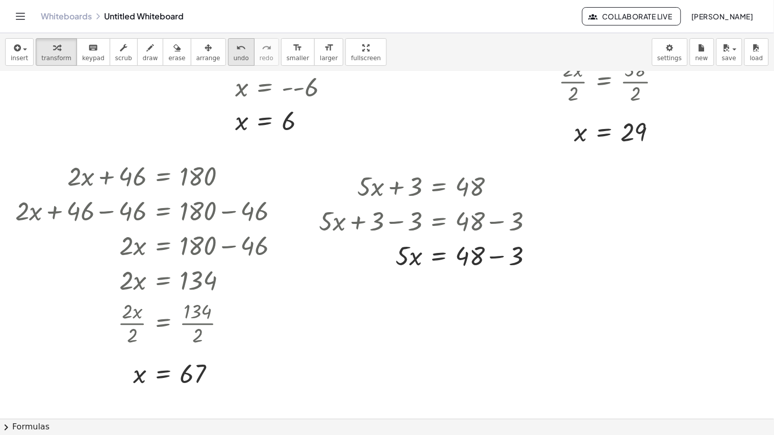
click at [234, 58] on span "undo" at bounding box center [241, 58] width 15 height 7
drag, startPoint x: 393, startPoint y: 259, endPoint x: 461, endPoint y: 285, distance: 72.2
click at [461, 285] on div "+ x + 7 + 2 = + · 4 · x − 3 + x + 9 = + · 4 · x − 3 + x + 9 − 9 = + · 4 · x − 3…" at bounding box center [387, 99] width 774 height 1390
click at [414, 301] on div at bounding box center [430, 297] width 233 height 51
click at [474, 300] on div at bounding box center [430, 297] width 233 height 51
